Goal: Navigation & Orientation: Find specific page/section

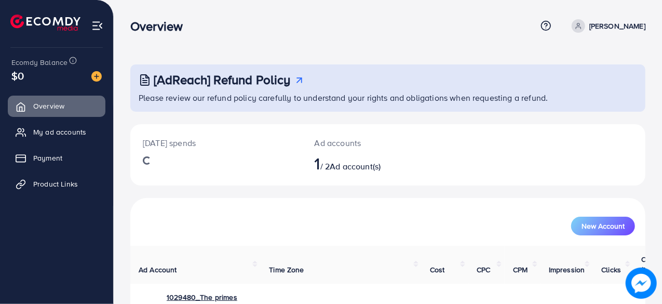
scroll to position [74, 0]
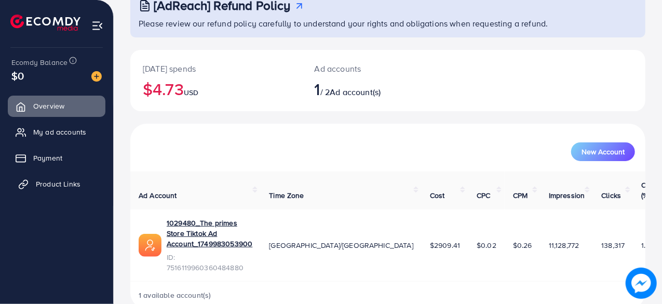
click at [59, 189] on span "Product Links" at bounding box center [58, 184] width 45 height 10
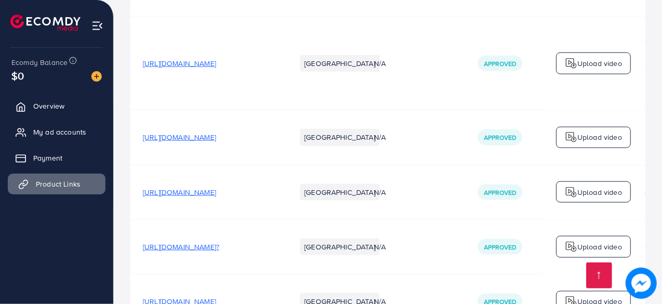
scroll to position [4799, 0]
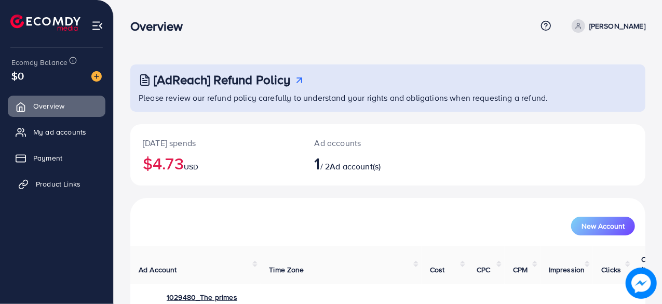
click at [52, 188] on span "Product Links" at bounding box center [58, 184] width 45 height 10
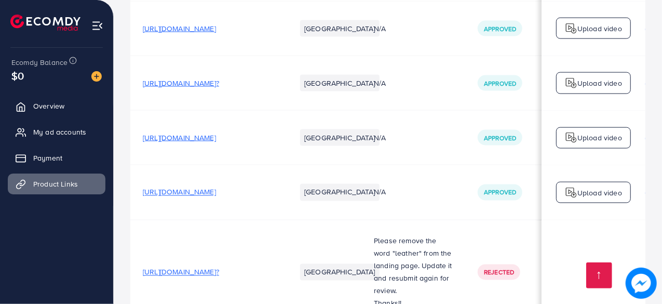
scroll to position [4716, 0]
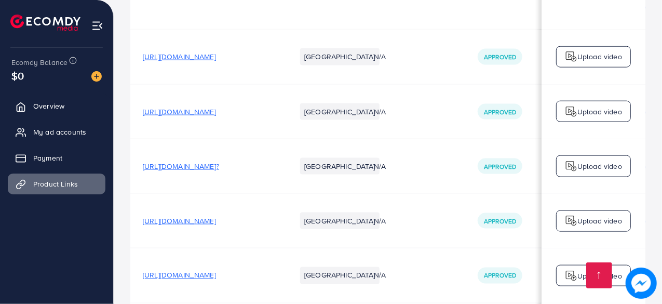
click at [216, 270] on span "[URL][DOMAIN_NAME]" at bounding box center [179, 275] width 73 height 10
click at [216, 216] on span "[URL][DOMAIN_NAME]" at bounding box center [179, 221] width 73 height 10
